Goal: Task Accomplishment & Management: Use online tool/utility

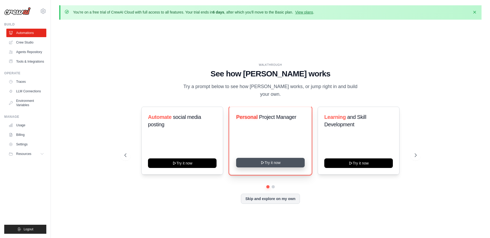
click at [268, 161] on button "Try it now" at bounding box center [270, 163] width 69 height 10
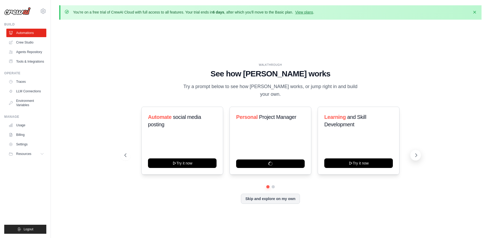
click at [412, 152] on button at bounding box center [416, 155] width 11 height 11
click at [418, 153] on icon at bounding box center [416, 154] width 5 height 5
click at [272, 143] on div "Personal Project Manager" at bounding box center [271, 140] width 82 height 68
click at [478, 11] on button "Dismiss" at bounding box center [475, 12] width 8 height 8
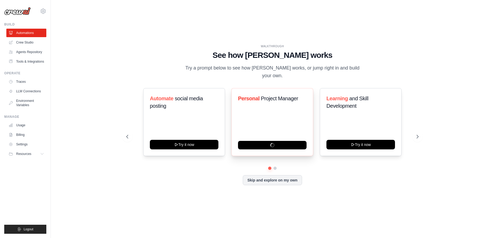
click at [268, 99] on div "Personal Project Manager" at bounding box center [272, 101] width 69 height 12
click at [250, 180] on button "Skip and explore on my own" at bounding box center [272, 179] width 59 height 10
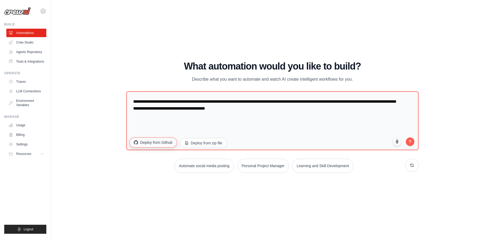
click at [159, 147] on button "Deploy from Github" at bounding box center [153, 142] width 48 height 10
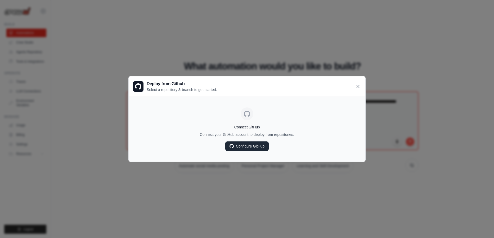
click at [245, 148] on link "Configure GitHub" at bounding box center [246, 146] width 43 height 10
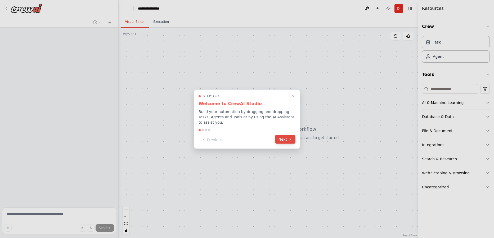
click at [286, 137] on button "Next" at bounding box center [285, 139] width 20 height 9
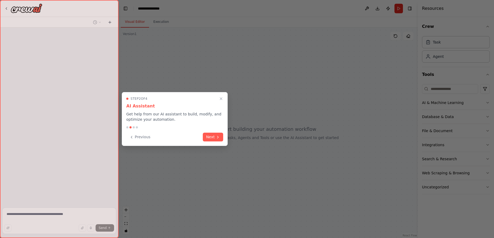
click at [209, 141] on div "Step 2 of 4 AI Assistant Get help from our AI assistant to build, modify, and o…" at bounding box center [175, 119] width 106 height 54
click at [212, 139] on button "Next" at bounding box center [213, 136] width 20 height 9
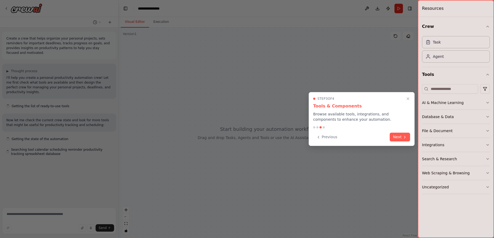
drag, startPoint x: 401, startPoint y: 135, endPoint x: 398, endPoint y: 134, distance: 2.7
click at [401, 134] on button "Next" at bounding box center [400, 136] width 20 height 9
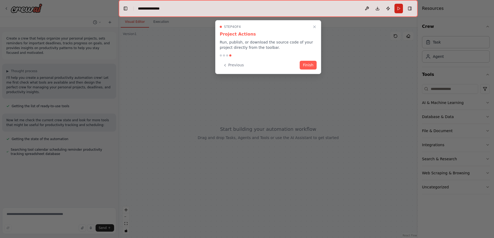
click at [309, 68] on button "Finish" at bounding box center [308, 65] width 17 height 9
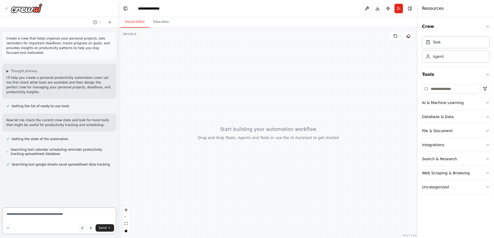
click at [63, 218] on textarea at bounding box center [59, 220] width 114 height 26
click at [100, 22] on icon at bounding box center [99, 22] width 3 height 3
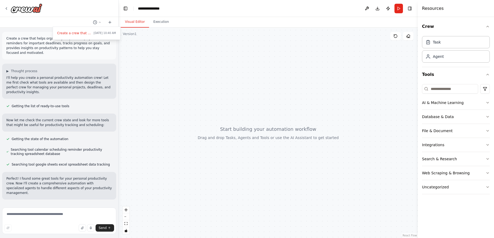
click at [57, 216] on div at bounding box center [59, 119] width 119 height 238
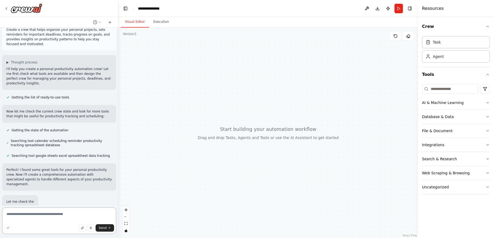
drag, startPoint x: 60, startPoint y: 217, endPoint x: 83, endPoint y: 218, distance: 23.1
click at [70, 218] on textarea at bounding box center [59, 220] width 114 height 26
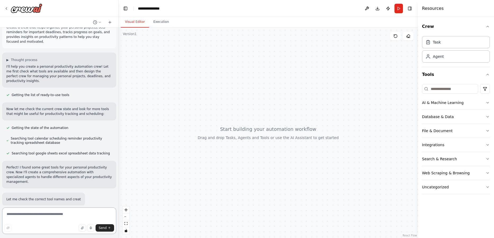
scroll to position [22, 0]
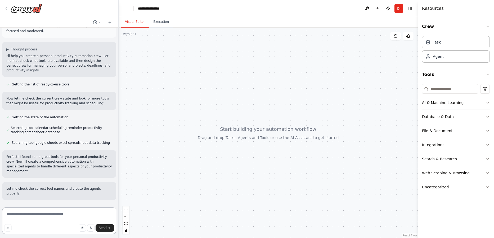
click at [84, 218] on textarea at bounding box center [59, 220] width 114 height 26
click at [93, 214] on textarea at bounding box center [59, 220] width 114 height 26
click at [487, 103] on icon "button" at bounding box center [488, 102] width 4 height 4
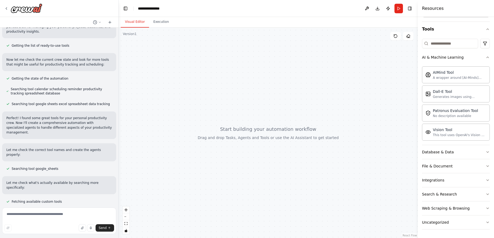
scroll to position [71, 0]
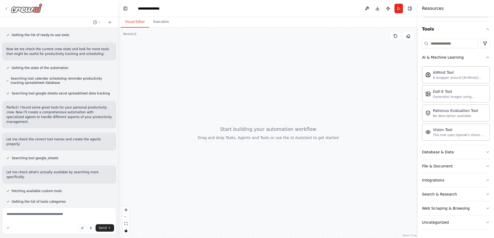
click at [7, 7] on icon at bounding box center [6, 8] width 4 height 4
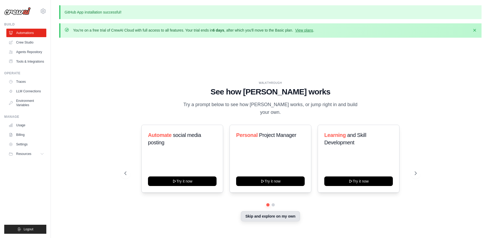
click at [270, 216] on button "Skip and explore on my own" at bounding box center [270, 216] width 59 height 10
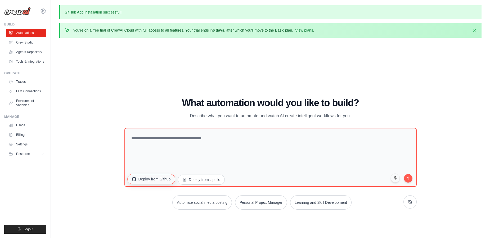
click at [167, 179] on button "Deploy from Github" at bounding box center [151, 179] width 48 height 10
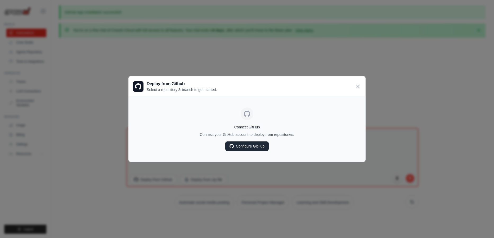
click at [255, 145] on link "Configure GitHub" at bounding box center [246, 146] width 43 height 10
click at [360, 83] on icon at bounding box center [358, 86] width 6 height 6
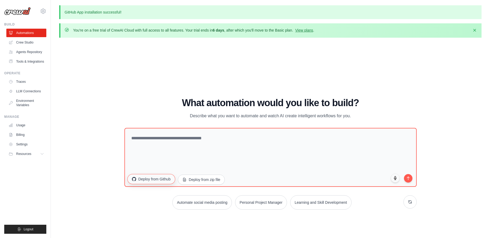
click at [147, 178] on button "Deploy from Github" at bounding box center [151, 179] width 48 height 10
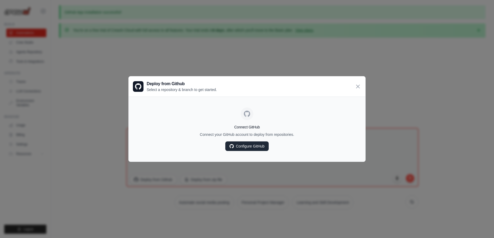
click at [254, 143] on link "Configure GitHub" at bounding box center [246, 146] width 43 height 10
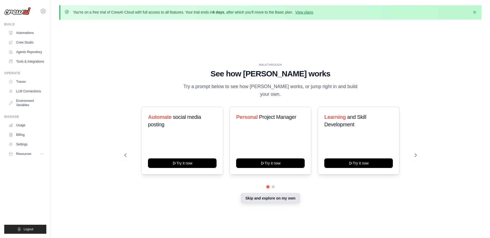
click at [275, 196] on button "Skip and explore on my own" at bounding box center [270, 198] width 59 height 10
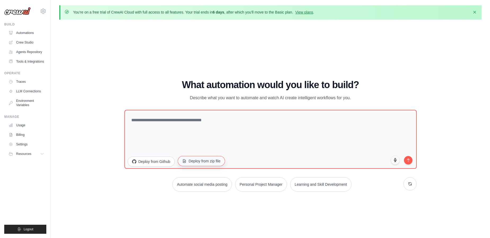
click at [191, 165] on button "Deploy from zip file" at bounding box center [201, 161] width 47 height 10
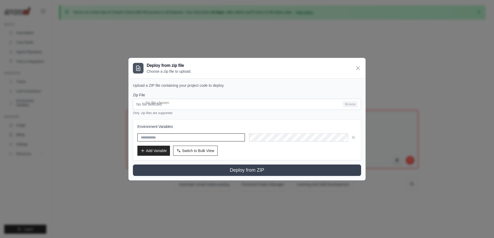
click at [158, 135] on input "text" at bounding box center [191, 137] width 108 height 8
click at [214, 140] on input "text" at bounding box center [191, 137] width 108 height 8
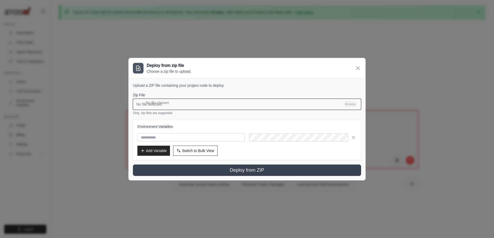
click at [165, 104] on input "No file selected Browse" at bounding box center [247, 104] width 228 height 11
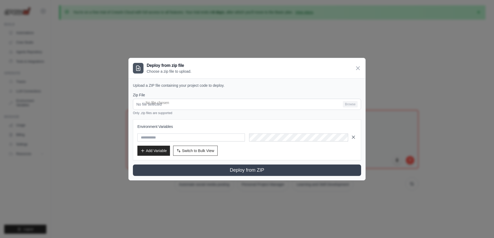
click at [352, 135] on icon "button" at bounding box center [353, 136] width 5 height 5
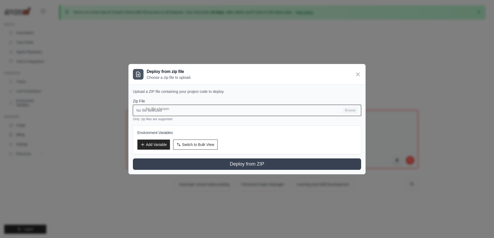
click at [151, 109] on input "No file selected Browse" at bounding box center [247, 110] width 228 height 11
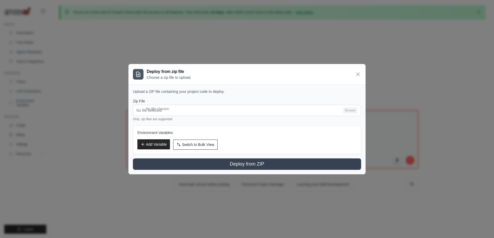
click at [149, 141] on div "Environment Variables Add Variable Switch to Bulk View Switch to Table View" at bounding box center [246, 140] width 219 height 20
click at [149, 144] on button "Add Variable" at bounding box center [153, 144] width 33 height 10
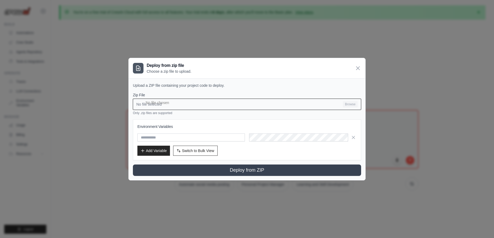
click at [154, 106] on input "No file selected Browse" at bounding box center [247, 104] width 228 height 11
type input "**********"
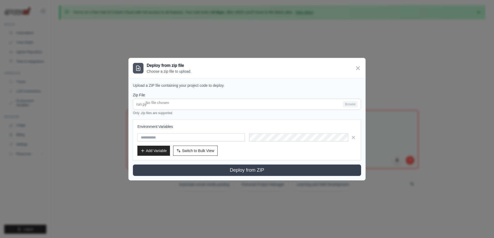
click at [183, 176] on div "Upload a ZIP file containing your project code to deploy. Zip File run.py Brows…" at bounding box center [247, 129] width 237 height 102
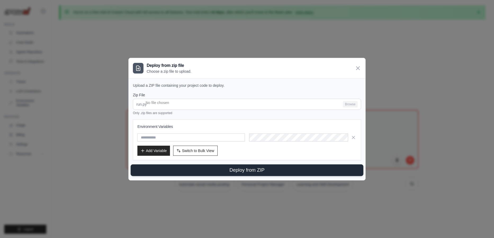
click at [305, 174] on button "Deploy from ZIP" at bounding box center [247, 170] width 233 height 12
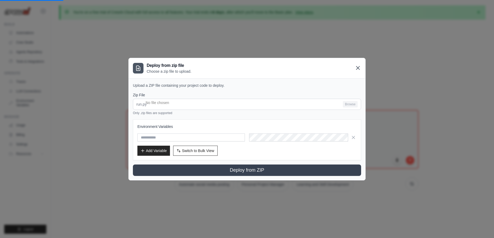
click at [356, 68] on icon at bounding box center [358, 68] width 6 height 6
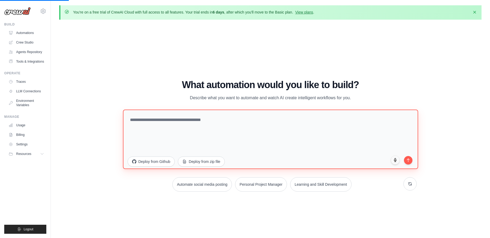
click at [188, 133] on textarea at bounding box center [270, 138] width 295 height 59
drag, startPoint x: 156, startPoint y: 124, endPoint x: 159, endPoint y: 124, distance: 2.9
click at [157, 124] on textarea at bounding box center [270, 138] width 295 height 59
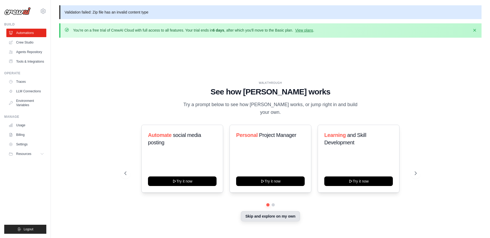
click at [265, 214] on button "Skip and explore on my own" at bounding box center [270, 216] width 59 height 10
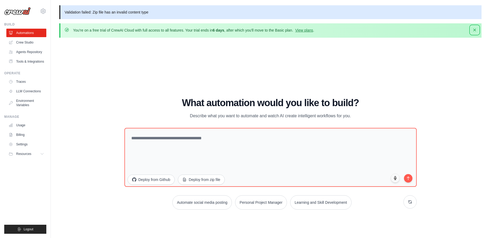
click at [474, 29] on icon "button" at bounding box center [474, 29] width 5 height 5
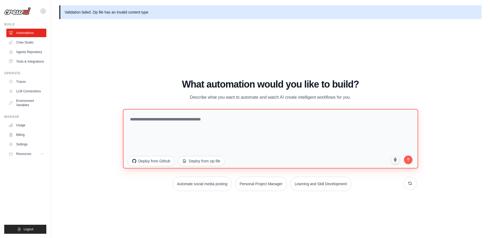
click at [253, 131] on textarea at bounding box center [270, 138] width 295 height 59
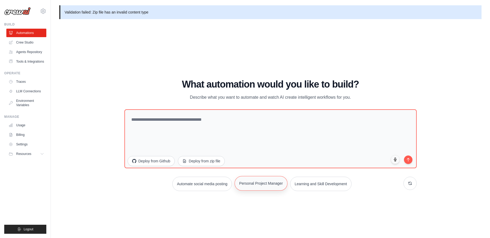
click at [263, 186] on button "Personal Project Manager" at bounding box center [261, 183] width 53 height 15
click at [264, 187] on div "WALKTHROUGH See how CrewAI works Try a prompt below to see how CrewAI works, or…" at bounding box center [270, 137] width 305 height 116
click at [263, 187] on button "Personal Project Manager" at bounding box center [261, 183] width 53 height 15
drag, startPoint x: 410, startPoint y: 161, endPoint x: 403, endPoint y: 163, distance: 6.8
click at [409, 161] on button "submit" at bounding box center [408, 158] width 9 height 9
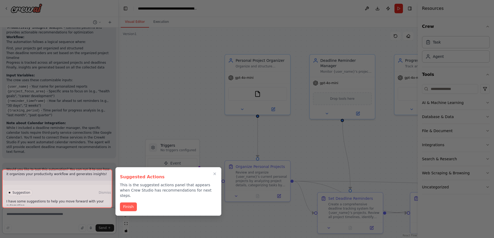
scroll to position [480, 0]
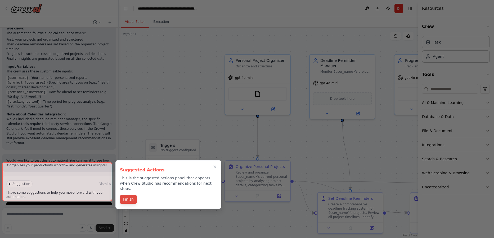
click at [128, 196] on button "Finish" at bounding box center [128, 199] width 17 height 9
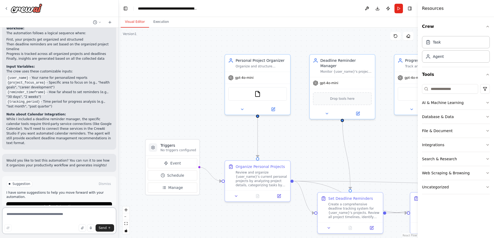
click at [50, 218] on textarea at bounding box center [59, 220] width 114 height 26
click at [54, 216] on textarea at bounding box center [59, 220] width 114 height 26
click at [37, 214] on textarea at bounding box center [59, 220] width 114 height 26
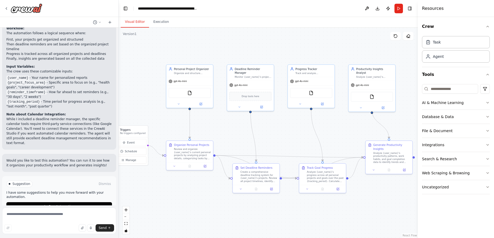
drag, startPoint x: 243, startPoint y: 113, endPoint x: 142, endPoint y: 104, distance: 101.9
click at [142, 104] on div ".deletable-edge-delete-btn { width: 20px; height: 20px; border: 0px solid #ffff…" at bounding box center [268, 133] width 299 height 210
click at [70, 218] on textarea at bounding box center [59, 220] width 114 height 26
